Goal: Transaction & Acquisition: Purchase product/service

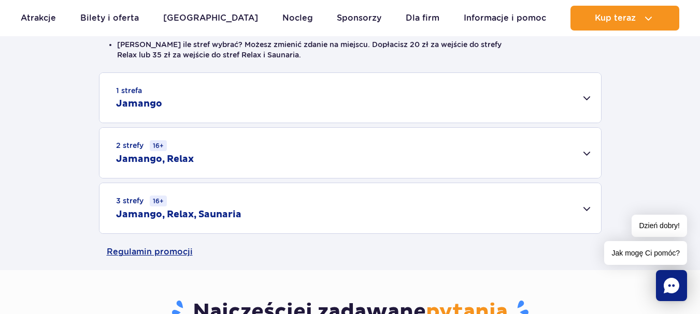
click at [581, 156] on div "2 strefy 16+ Jamango, Relax" at bounding box center [349, 153] width 501 height 50
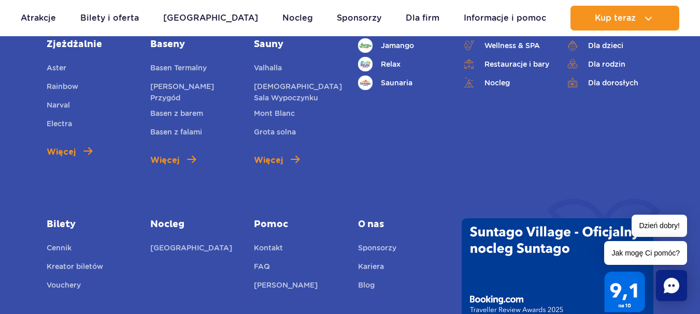
scroll to position [1657, 0]
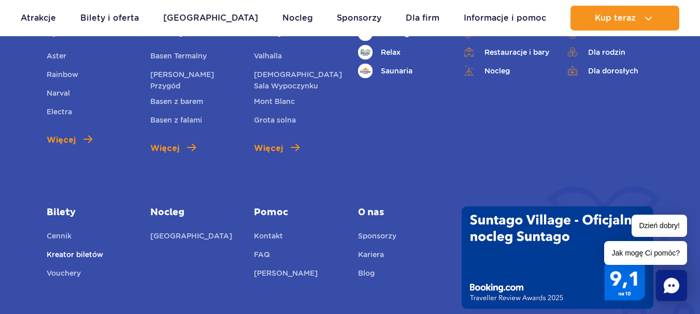
click at [69, 255] on link "Kreator biletów" at bounding box center [75, 256] width 56 height 15
click at [67, 268] on link "Vouchery" at bounding box center [64, 275] width 34 height 15
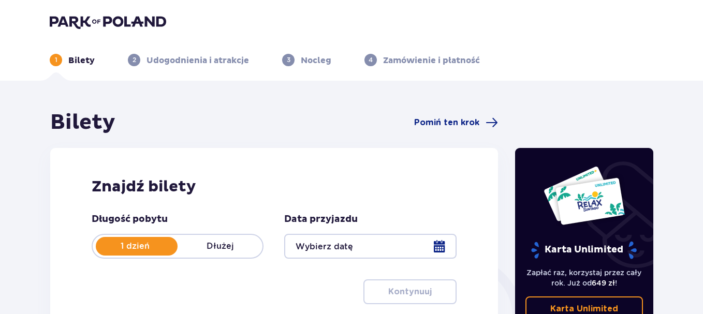
click at [217, 60] on p "Udogodnienia i atrakcje" at bounding box center [198, 60] width 103 height 11
click at [453, 122] on span "Pomiń ten krok" at bounding box center [446, 122] width 65 height 11
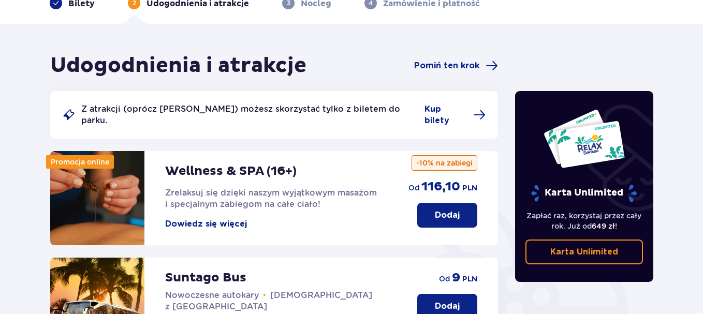
scroll to position [363, 0]
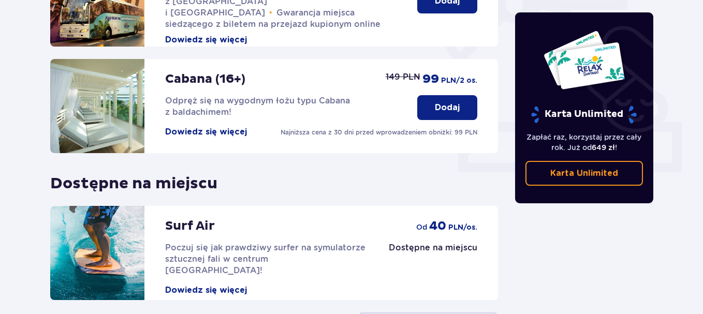
click at [196, 285] on button "Dowiedz się więcej" at bounding box center [206, 290] width 82 height 11
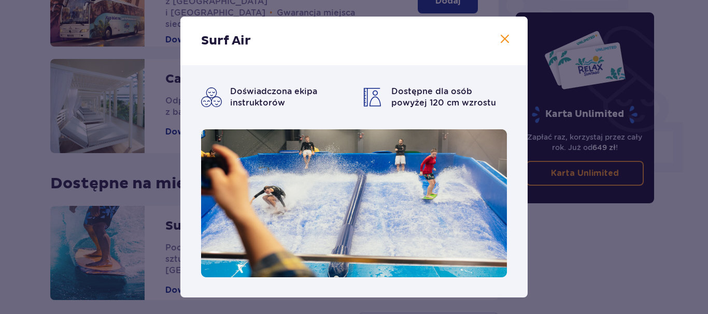
click at [500, 40] on span at bounding box center [504, 39] width 12 height 12
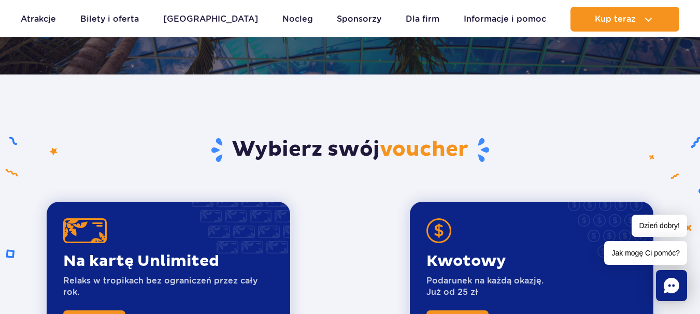
scroll to position [414, 0]
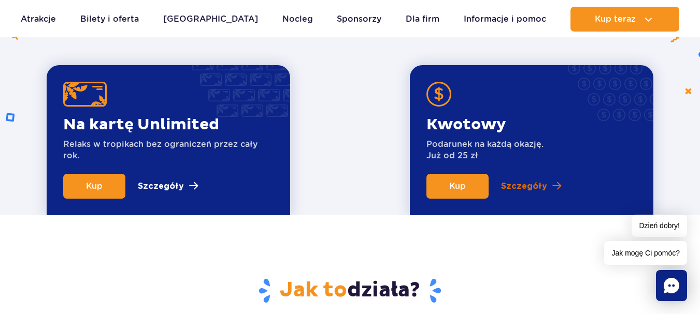
click at [530, 187] on p "Szczegóły" at bounding box center [524, 186] width 46 height 12
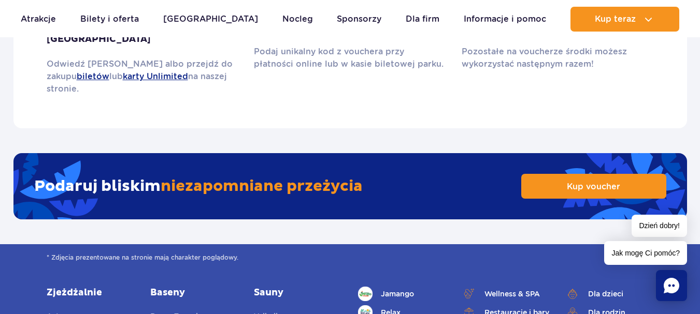
scroll to position [1675, 0]
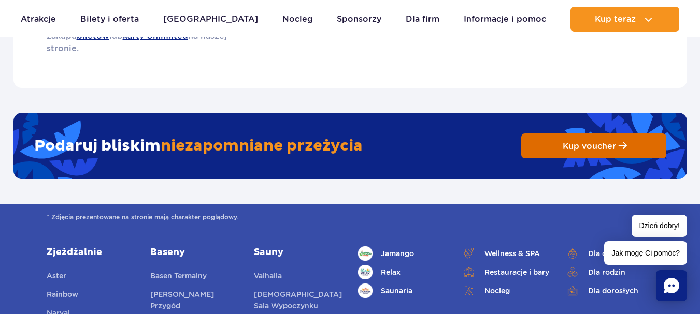
click at [558, 134] on link "Kup voucher" at bounding box center [593, 146] width 145 height 25
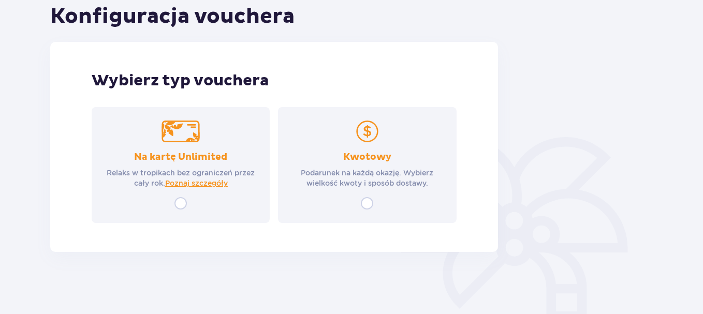
click at [374, 199] on div "Kwotowy Podarunek na każdą okazję. Wybierz wielkość kwoty i sposób dostawy." at bounding box center [367, 165] width 178 height 116
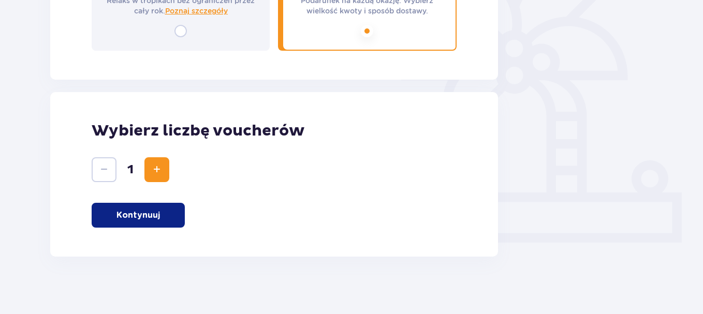
scroll to position [297, 0]
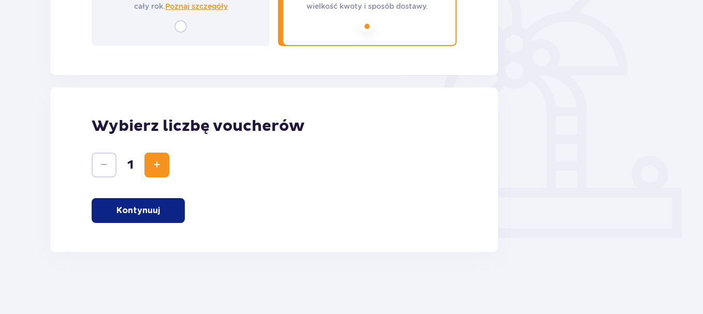
click at [131, 211] on p "Kontynuuj" at bounding box center [139, 210] width 44 height 11
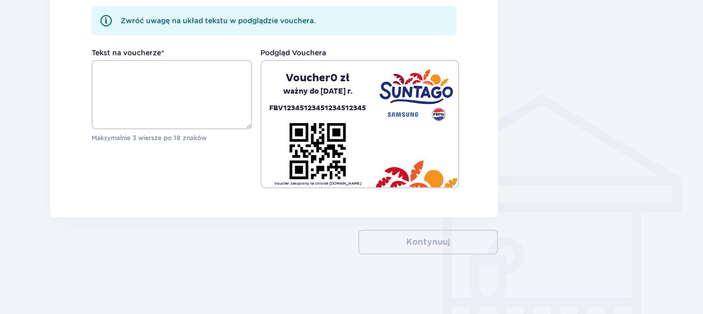
scroll to position [749, 0]
